Goal: Task Accomplishment & Management: Manage account settings

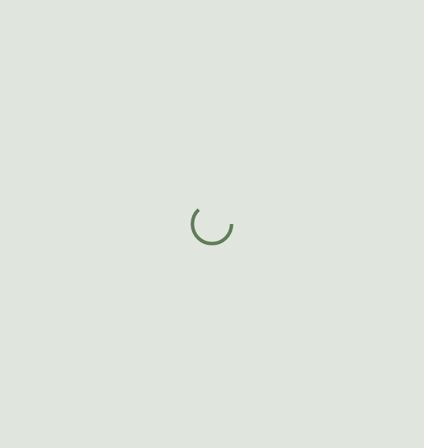
select select "BC"
select select "CA"
select select "CA_EN"
select select "Other"
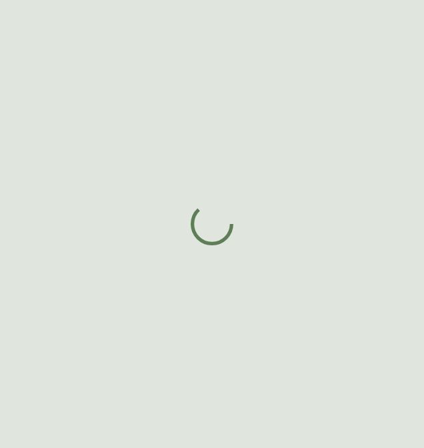
select select "cjw10z96p001r6gs00juufhhe"
select select "false"
